Goal: Obtain resource: Download file/media

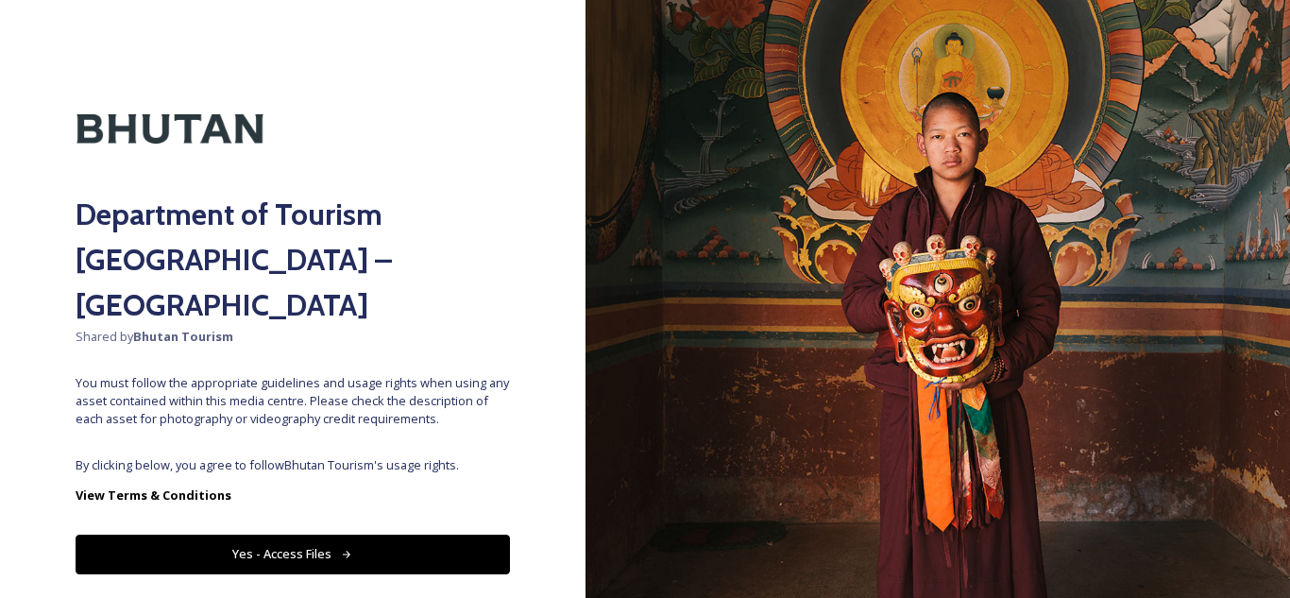
scroll to position [22, 0]
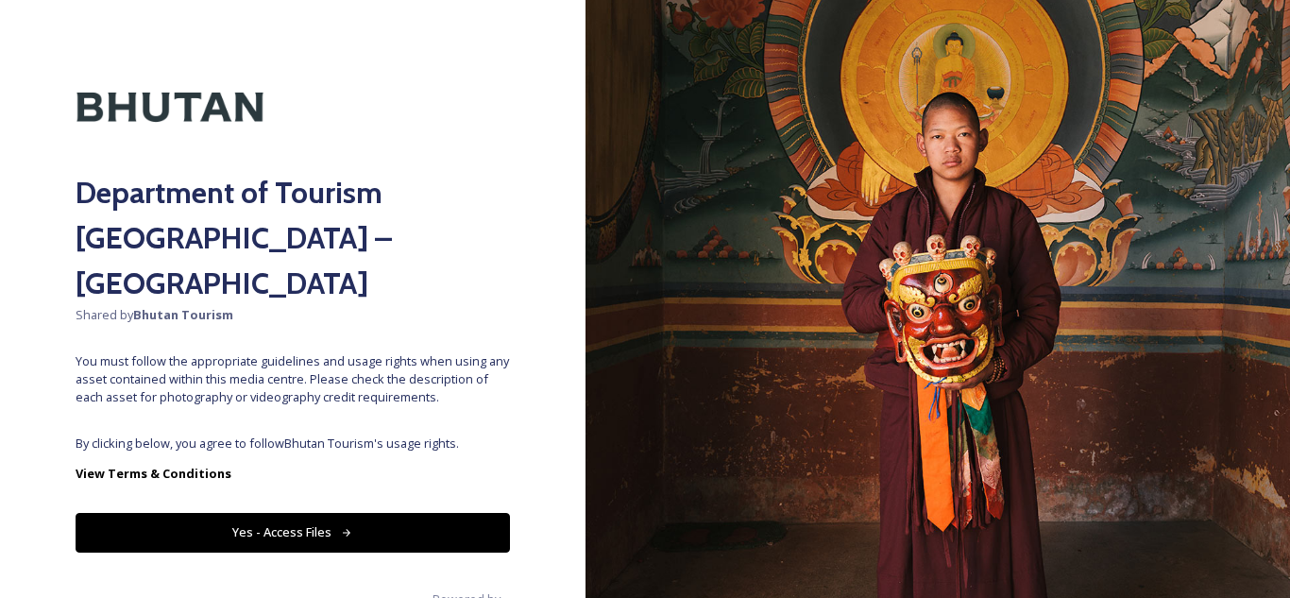
click at [363, 513] on button "Yes - Access Files" at bounding box center [293, 532] width 434 height 39
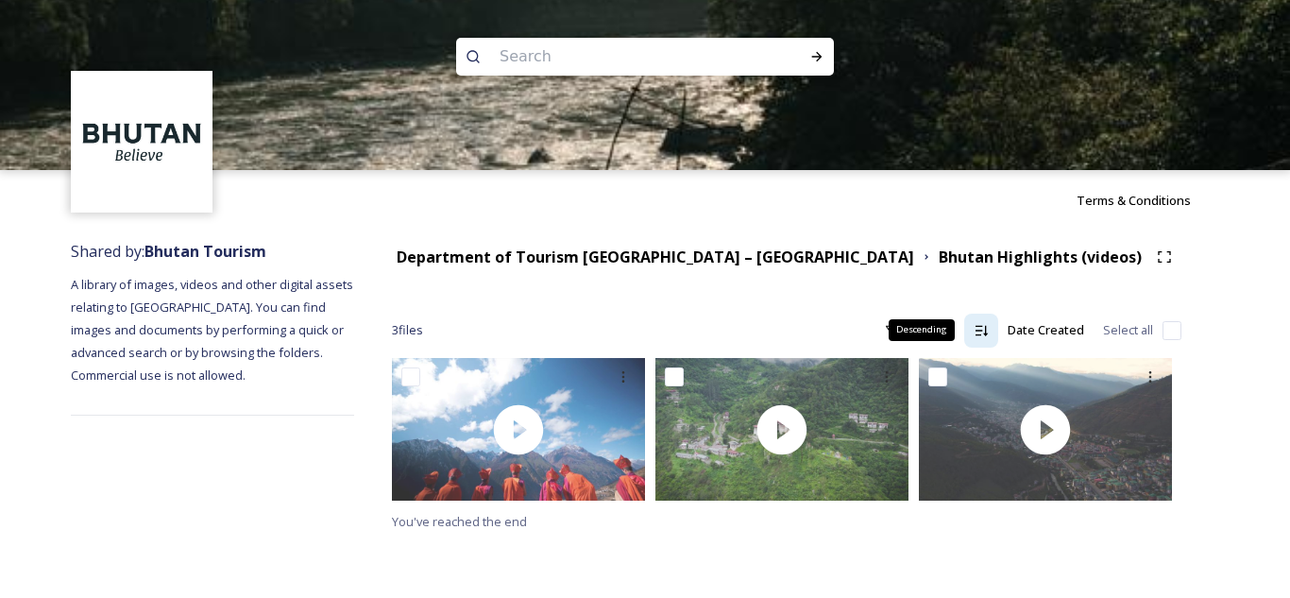
click at [984, 332] on icon at bounding box center [980, 330] width 15 height 15
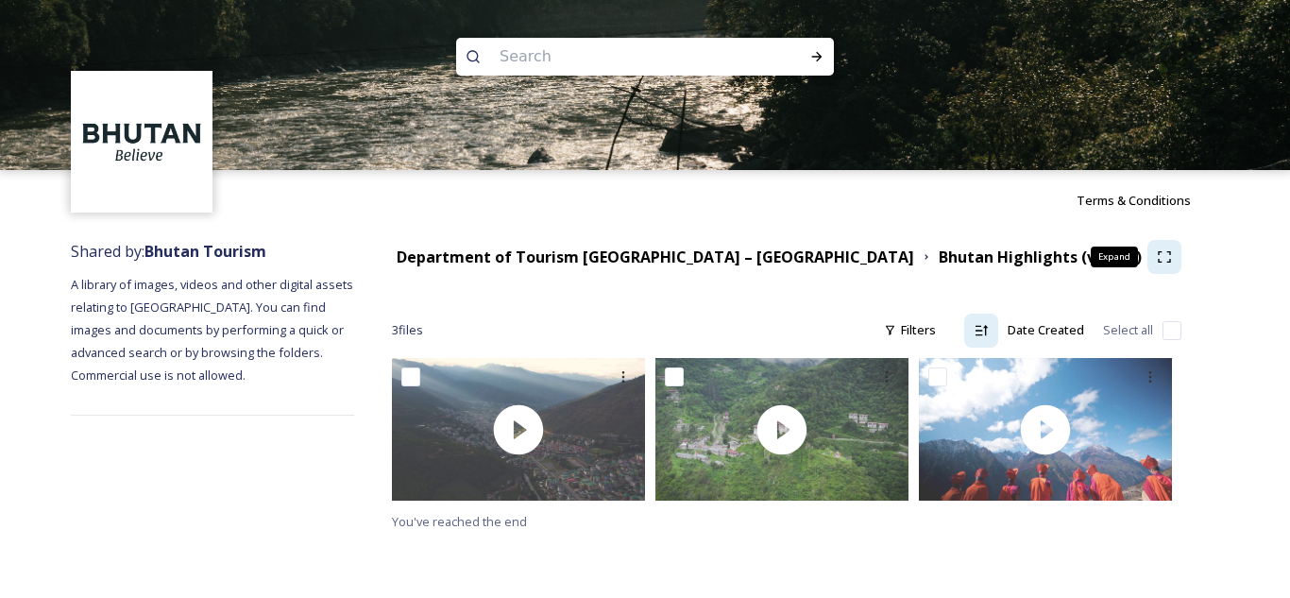
click at [1161, 263] on icon at bounding box center [1164, 256] width 15 height 15
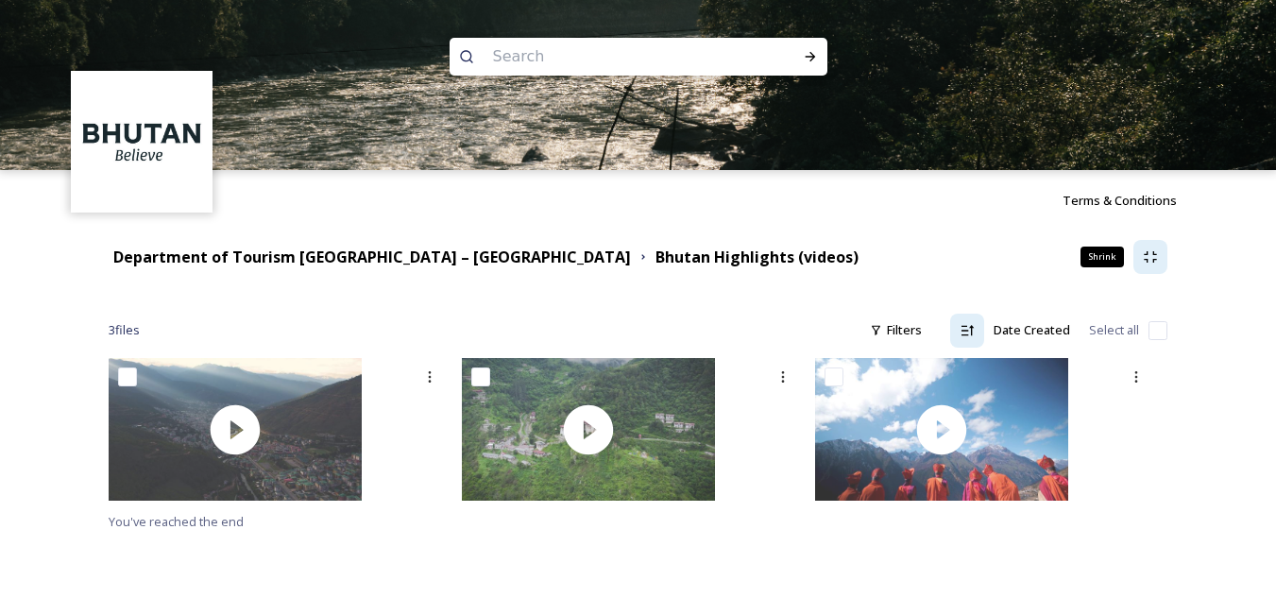
click at [1161, 263] on div "Shrink" at bounding box center [1150, 257] width 34 height 34
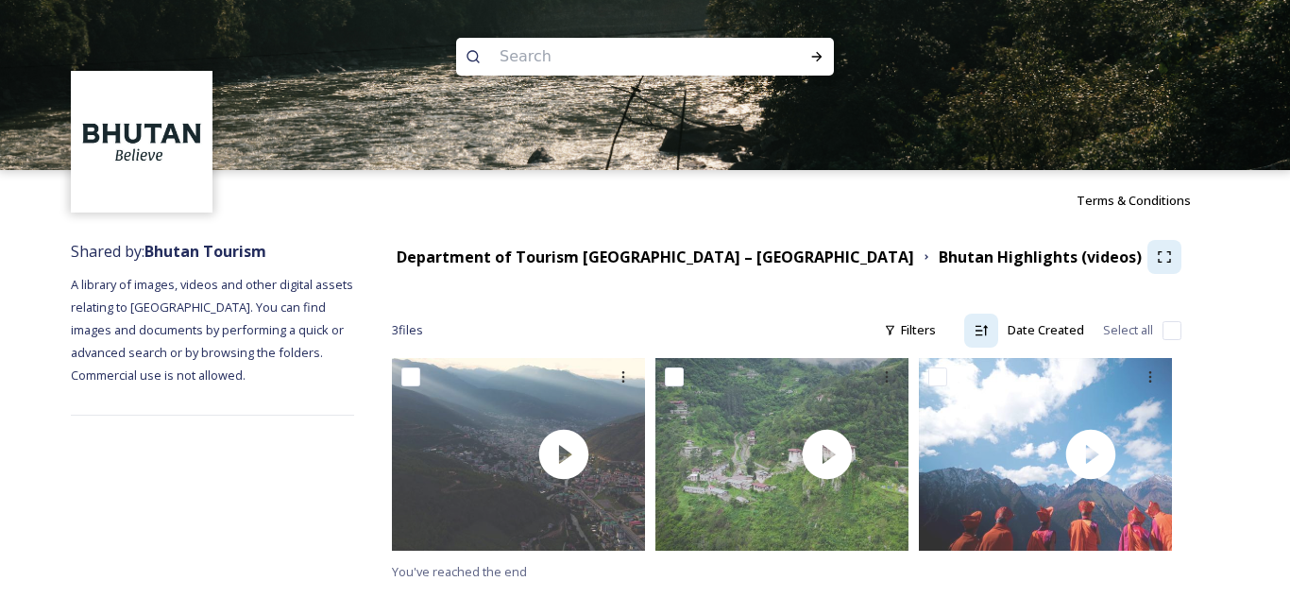
click at [142, 147] on img at bounding box center [142, 142] width 137 height 137
click at [172, 135] on img at bounding box center [142, 142] width 137 height 137
click at [153, 156] on img at bounding box center [142, 142] width 137 height 137
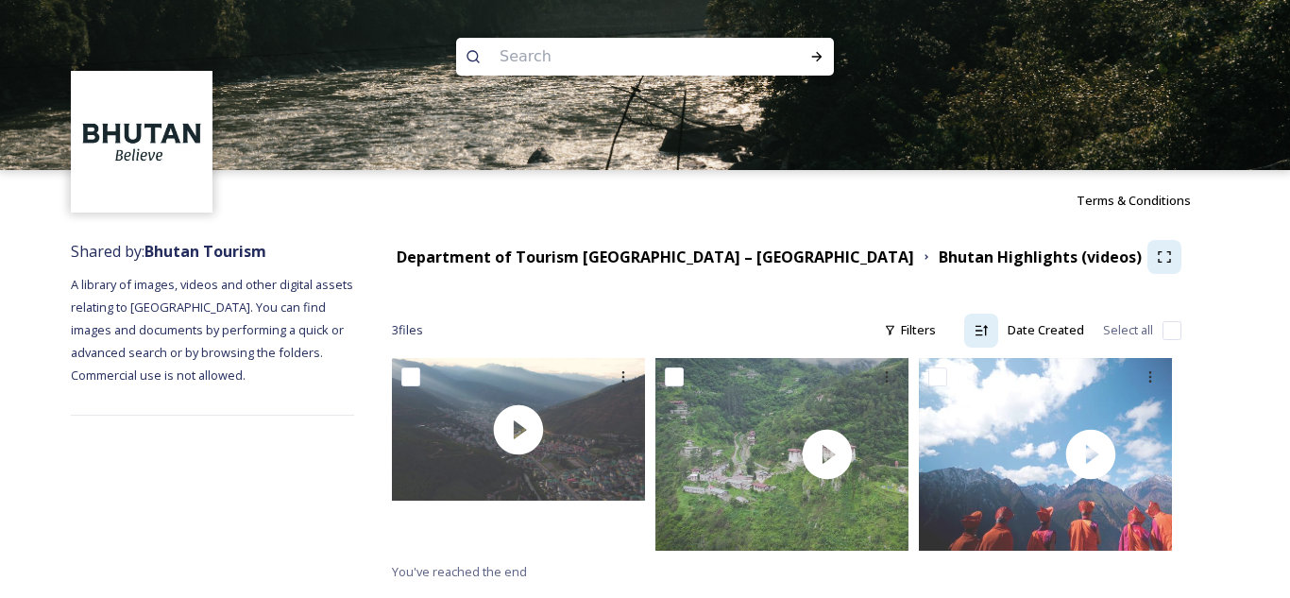
click at [135, 128] on img at bounding box center [142, 142] width 137 height 137
click at [538, 47] on input at bounding box center [619, 57] width 259 height 42
type input "Galary"
click at [821, 52] on icon at bounding box center [816, 56] width 15 height 15
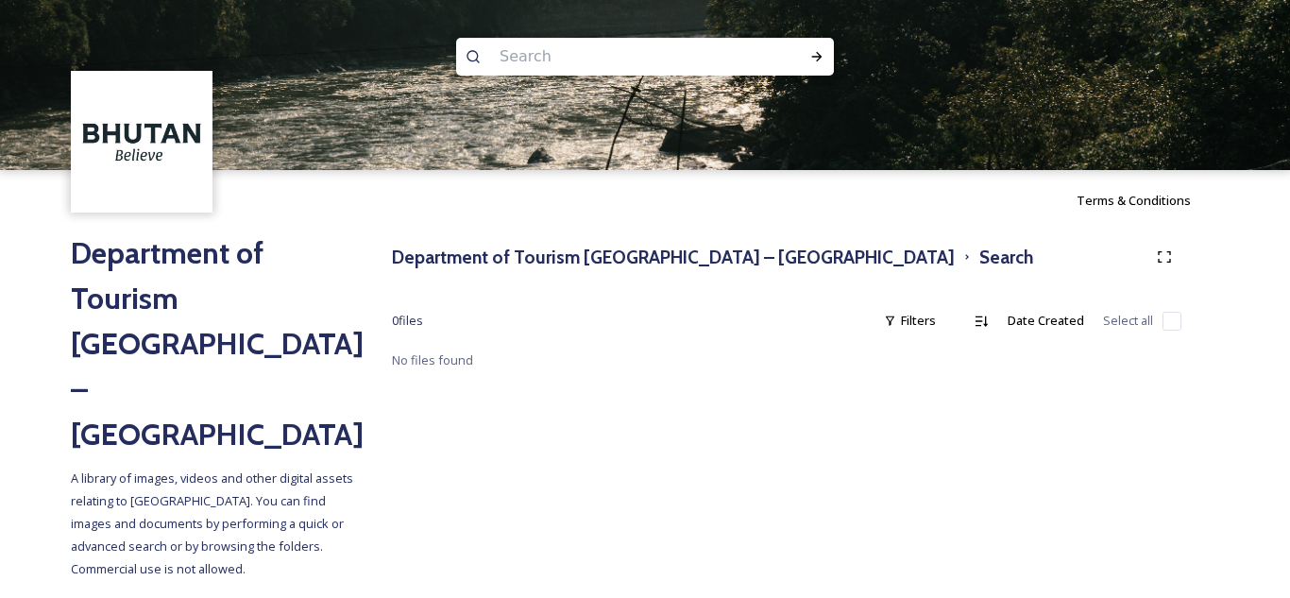
click at [188, 178] on img at bounding box center [142, 142] width 137 height 137
click at [157, 127] on img at bounding box center [142, 142] width 137 height 137
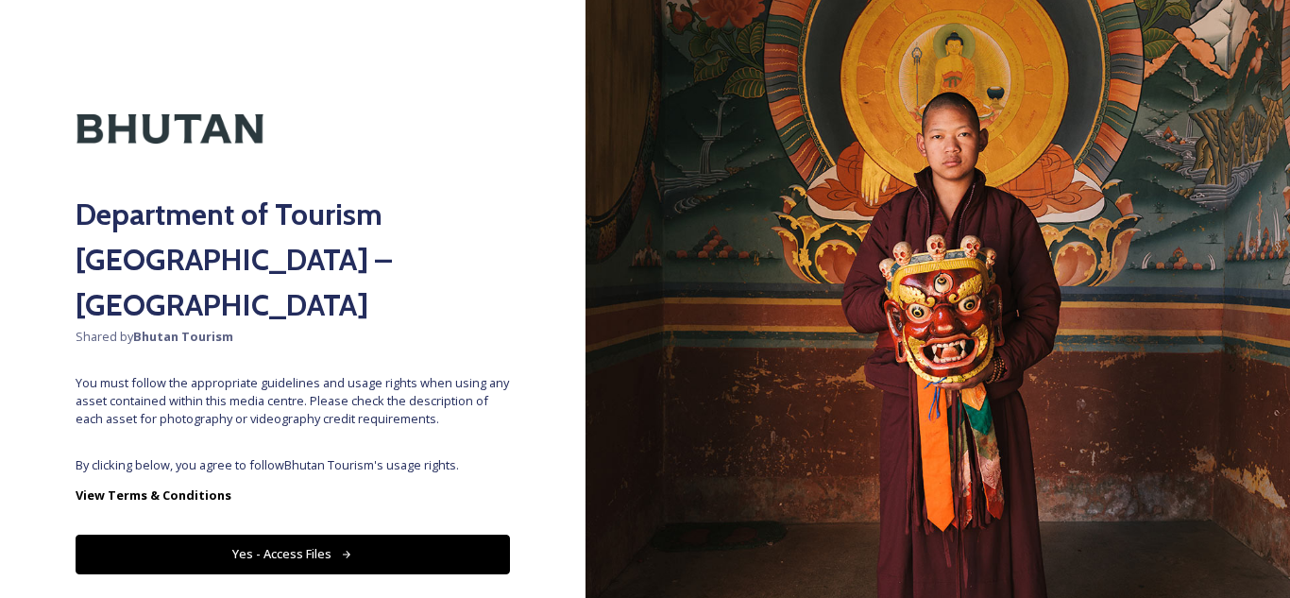
scroll to position [22, 0]
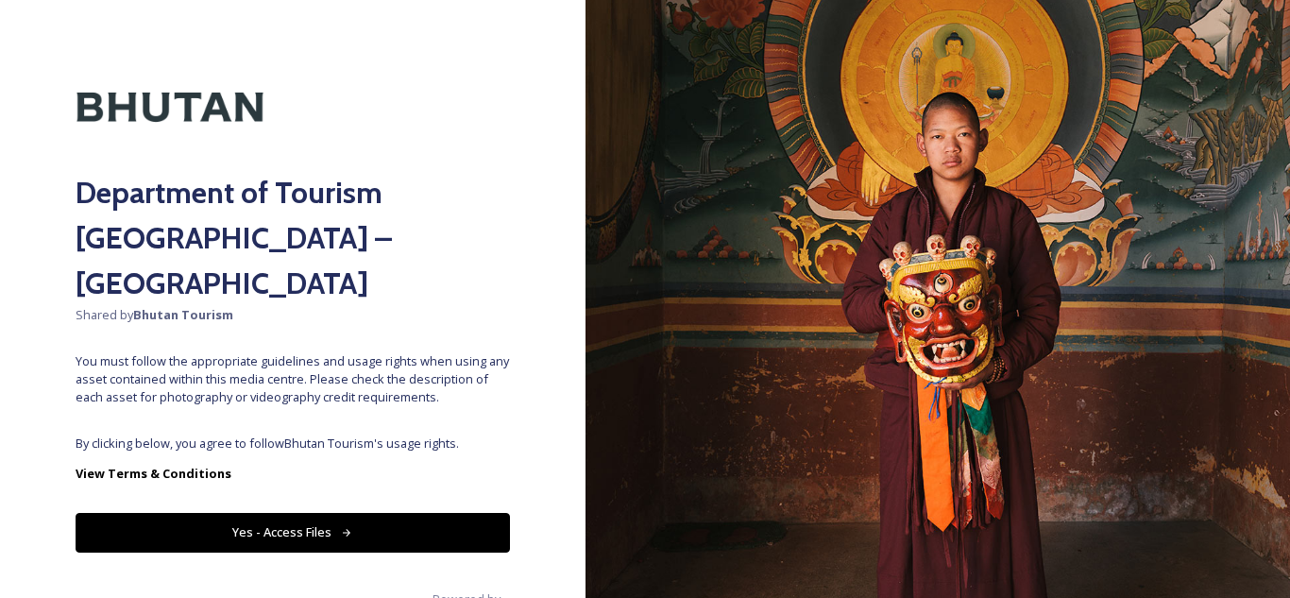
click at [178, 513] on button "Yes - Access Files" at bounding box center [293, 532] width 434 height 39
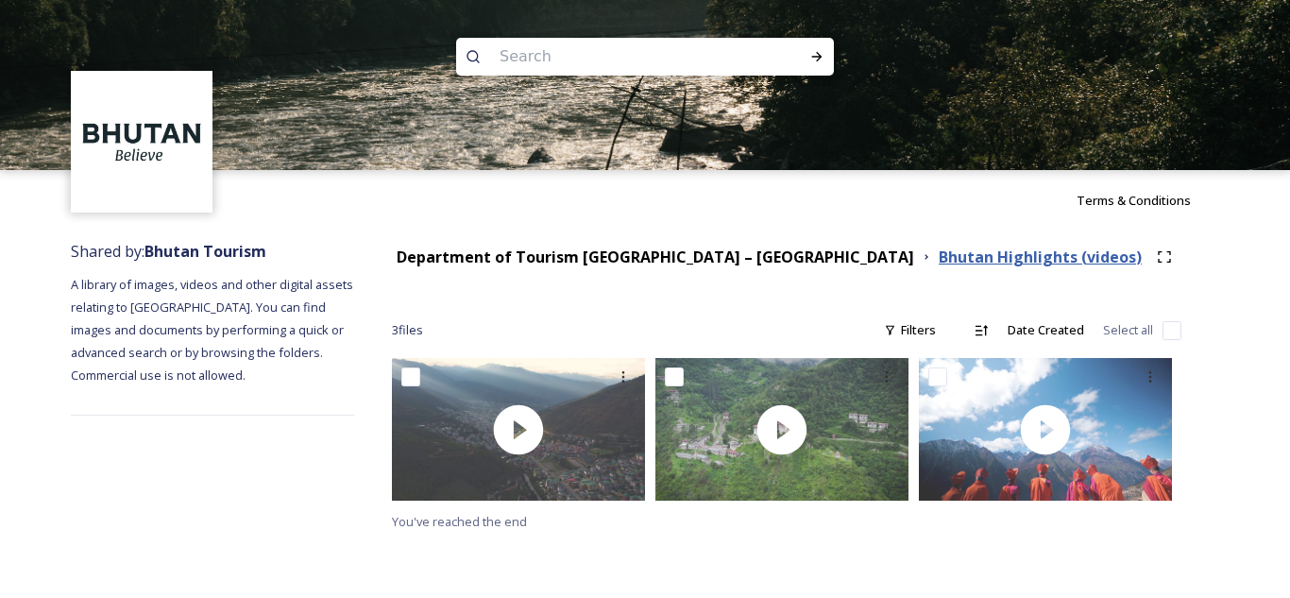
click at [939, 257] on strong "Bhutan Highlights (videos)" at bounding box center [1040, 256] width 203 height 21
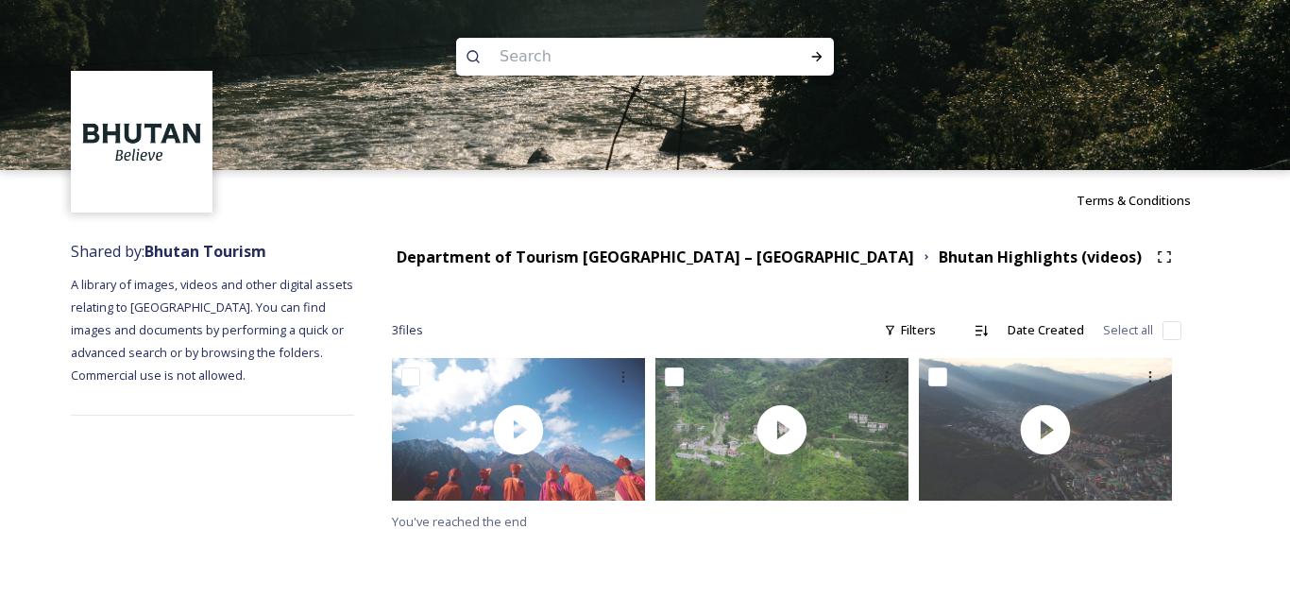
click at [628, 53] on input at bounding box center [619, 57] width 259 height 42
type input "Bhutan Highlights (images)"
click at [812, 59] on icon at bounding box center [816, 56] width 15 height 15
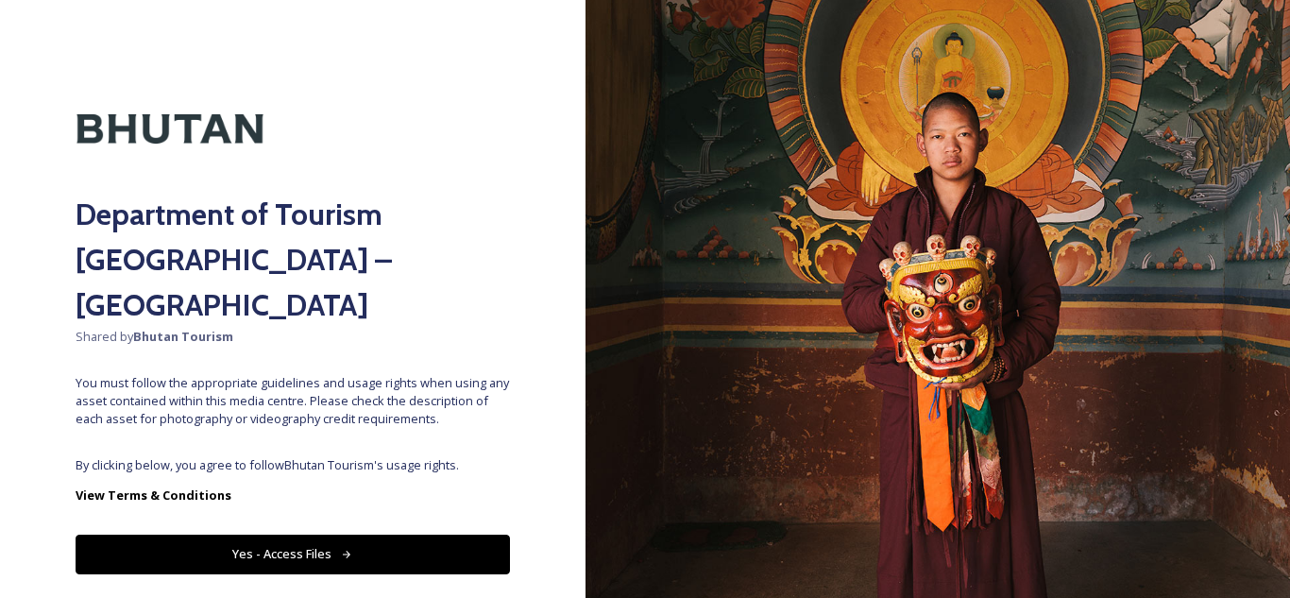
click at [351, 534] on button "Yes - Access Files" at bounding box center [293, 553] width 434 height 39
